Goal: Navigation & Orientation: Find specific page/section

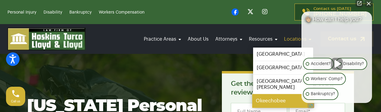
click at [272, 96] on link "Okeechobee" at bounding box center [283, 101] width 62 height 14
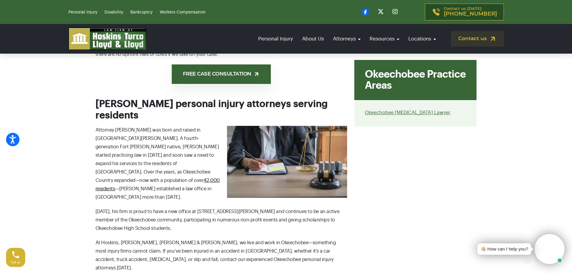
scroll to position [538, 0]
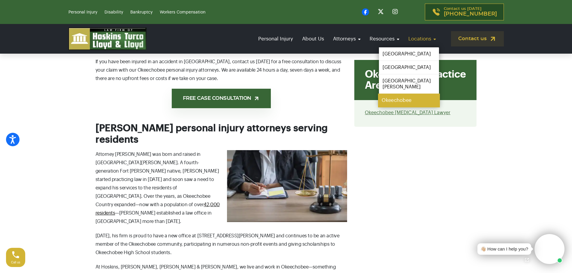
click at [381, 95] on link "Okeechobee" at bounding box center [409, 101] width 62 height 14
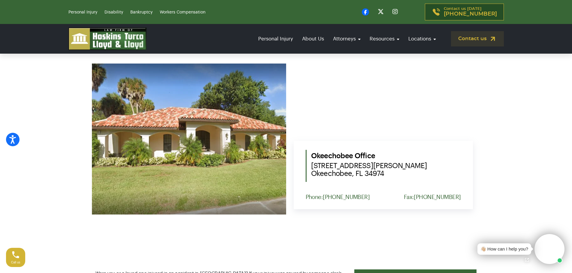
scroll to position [210, 0]
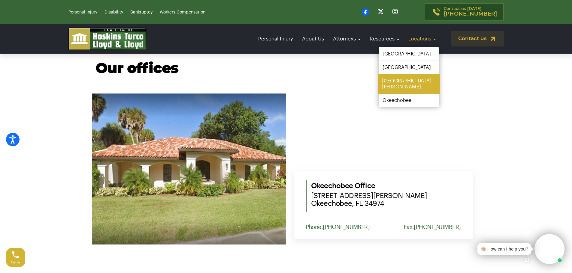
click at [388, 81] on link "[GEOGRAPHIC_DATA][PERSON_NAME]" at bounding box center [409, 84] width 62 height 20
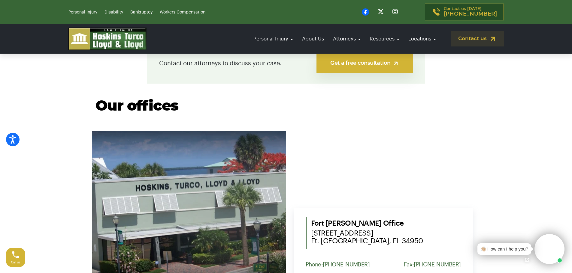
scroll to position [180, 0]
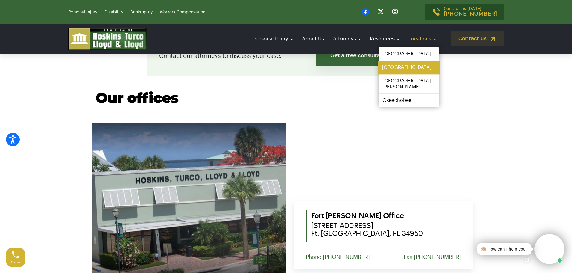
click at [404, 68] on link "[GEOGRAPHIC_DATA]" at bounding box center [409, 68] width 62 height 14
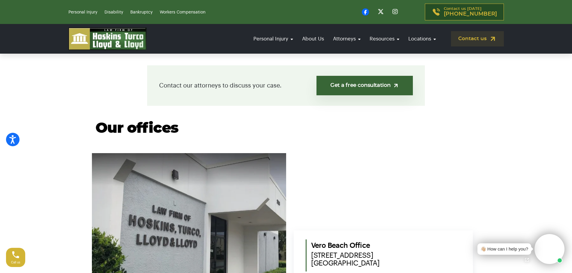
scroll to position [60, 0]
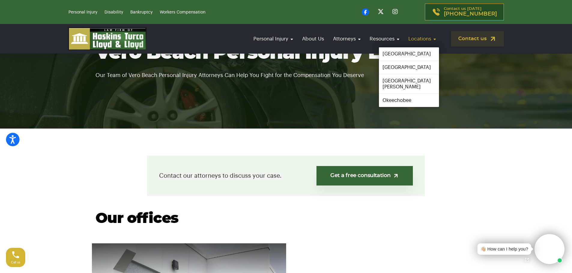
click at [432, 43] on link "Locations" at bounding box center [422, 38] width 34 height 17
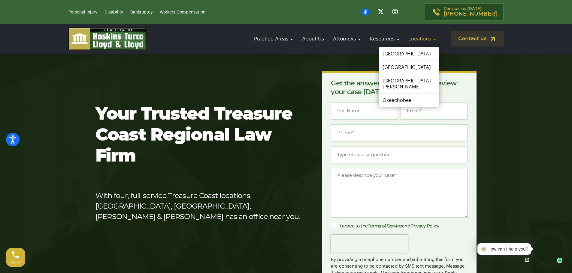
click at [428, 42] on link "Locations" at bounding box center [422, 38] width 34 height 17
click at [404, 58] on link "[GEOGRAPHIC_DATA]" at bounding box center [409, 54] width 62 height 14
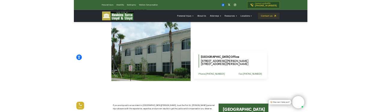
scroll to position [270, 0]
